Goal: Transaction & Acquisition: Purchase product/service

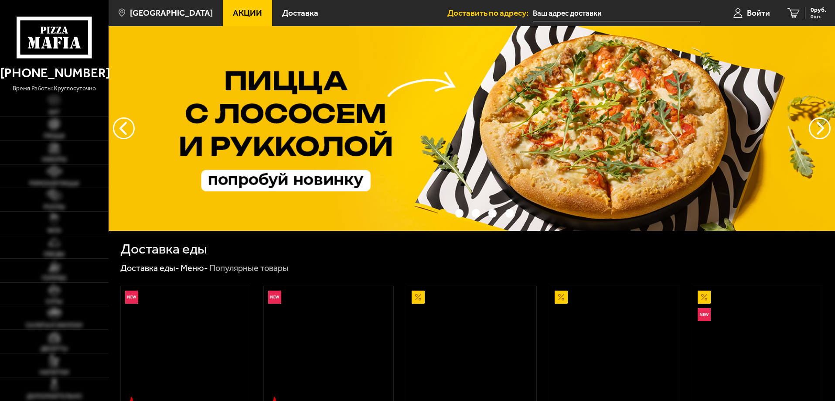
click at [762, 13] on span "Войти" at bounding box center [758, 13] width 23 height 8
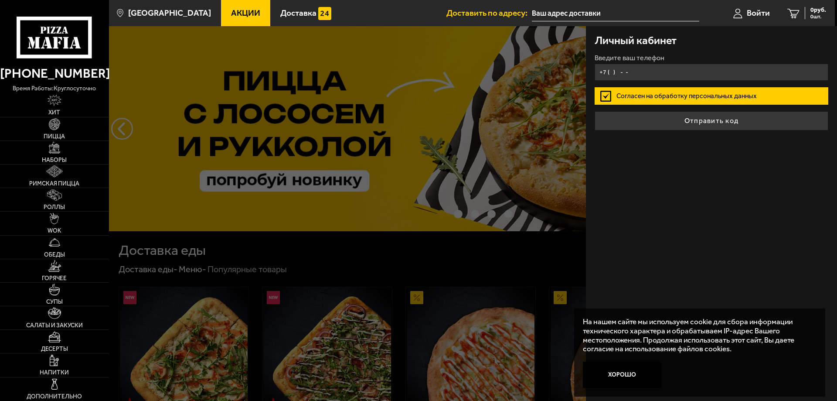
click at [672, 73] on input "+7 ( ) - -" at bounding box center [712, 72] width 234 height 17
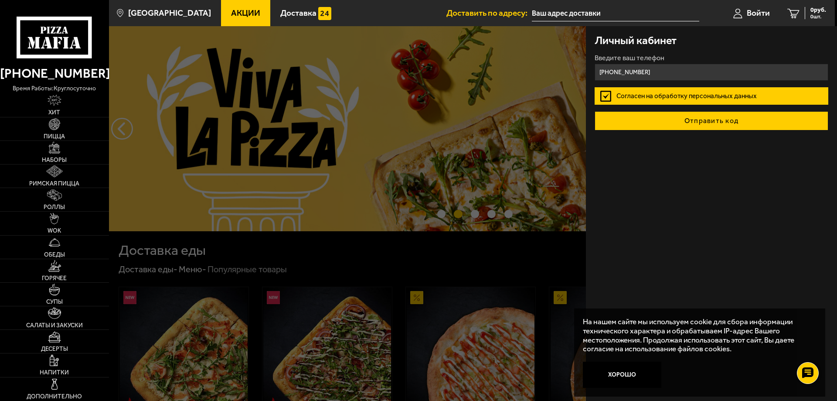
type input "[PHONE_NUMBER]"
click at [702, 124] on button "Отправить код" at bounding box center [712, 120] width 234 height 19
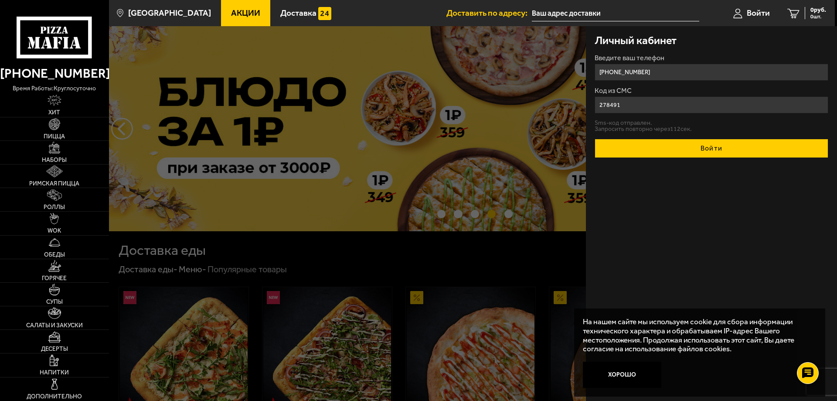
type input "278491"
click at [683, 143] on button "Войти" at bounding box center [712, 148] width 234 height 19
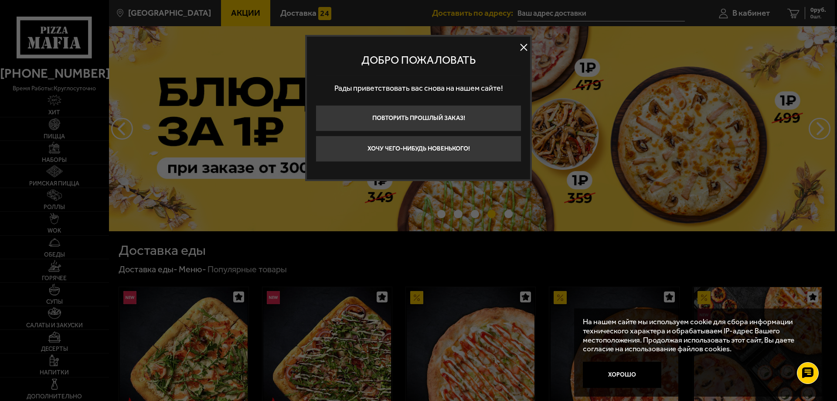
click at [523, 50] on button at bounding box center [523, 47] width 13 height 13
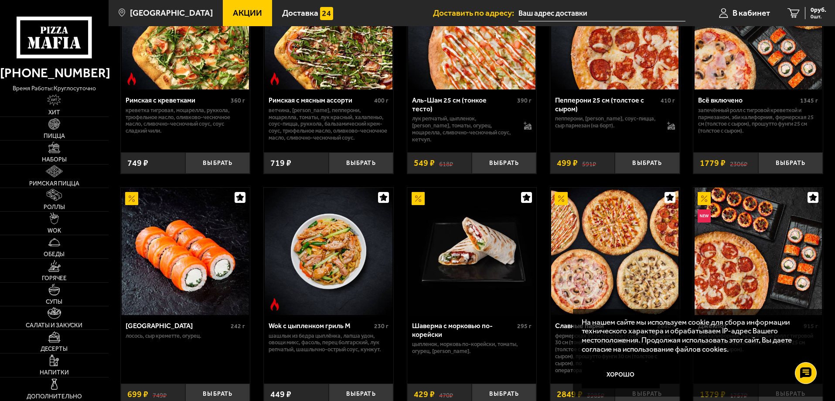
scroll to position [349, 0]
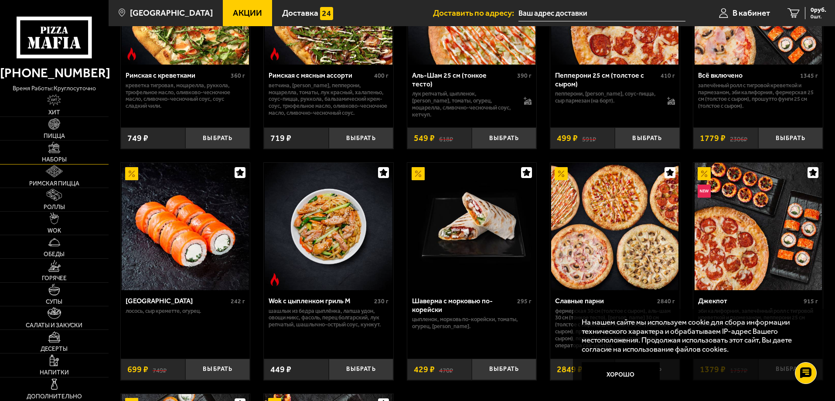
click at [67, 149] on link "Наборы" at bounding box center [54, 151] width 109 height 23
